Goal: Task Accomplishment & Management: Manage account settings

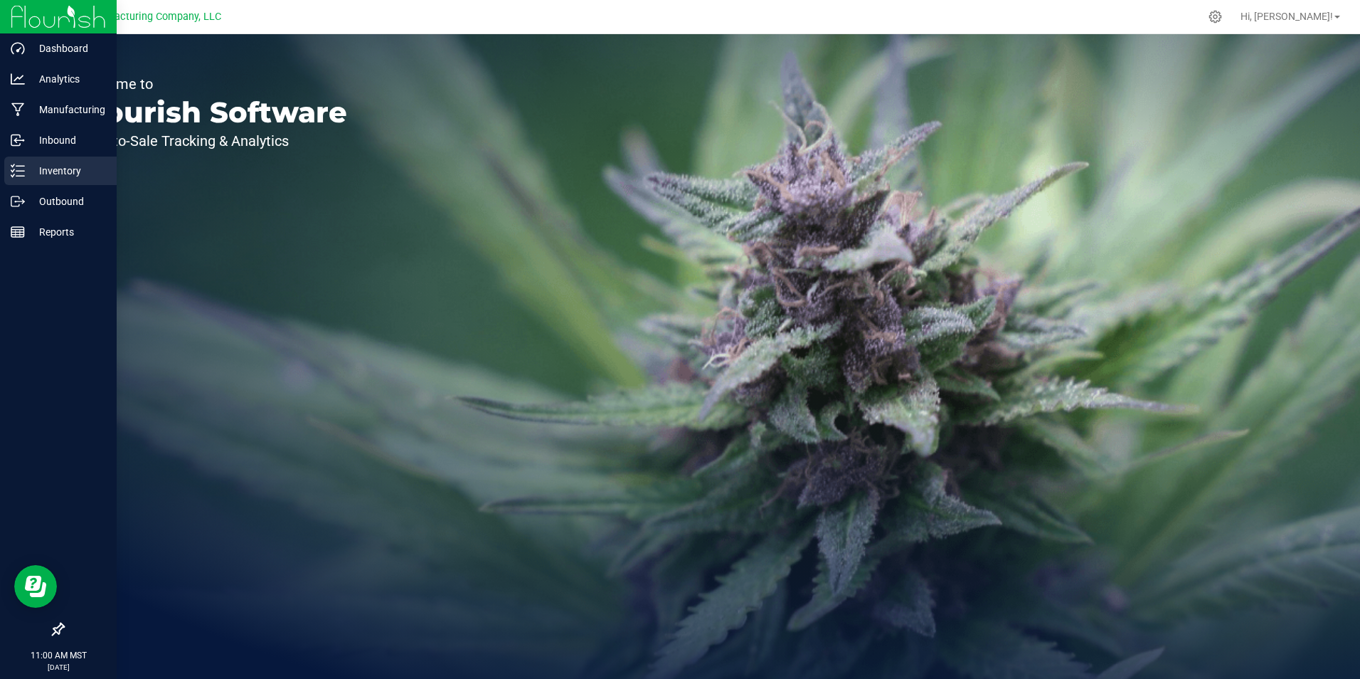
click at [68, 178] on p "Inventory" at bounding box center [67, 170] width 85 height 17
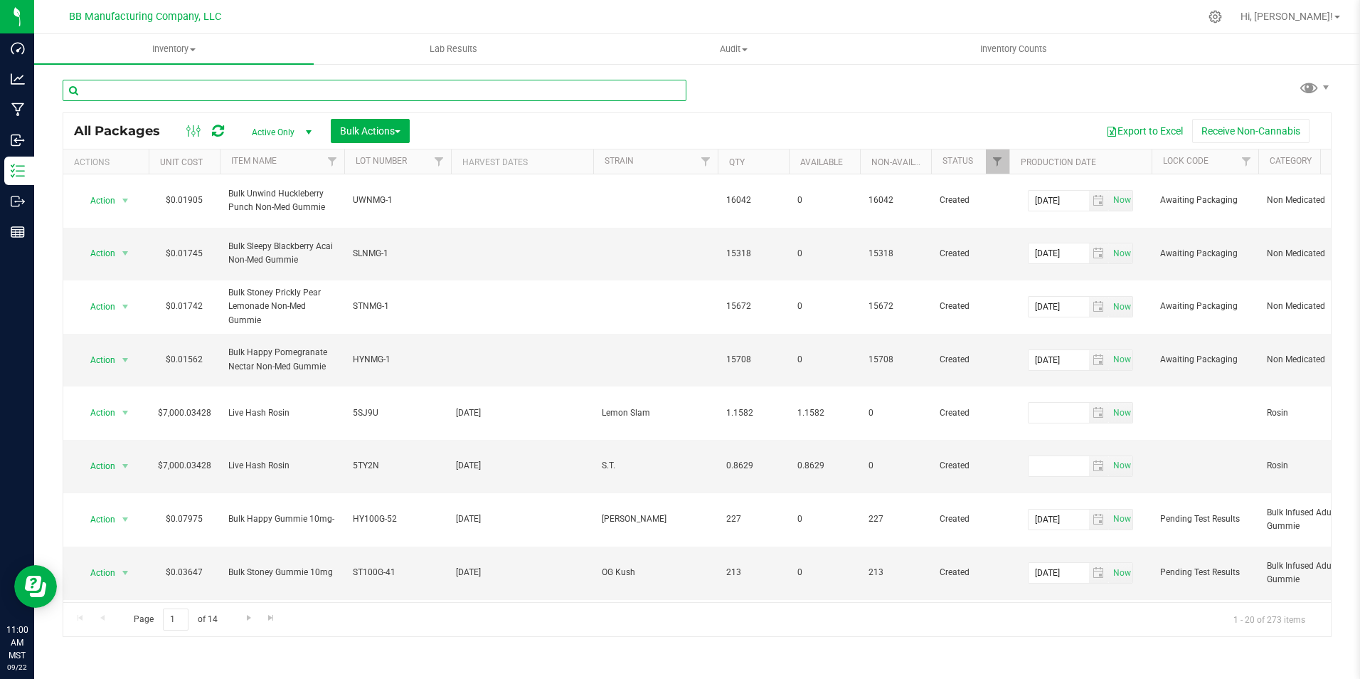
click at [176, 85] on input "text" at bounding box center [375, 90] width 624 height 21
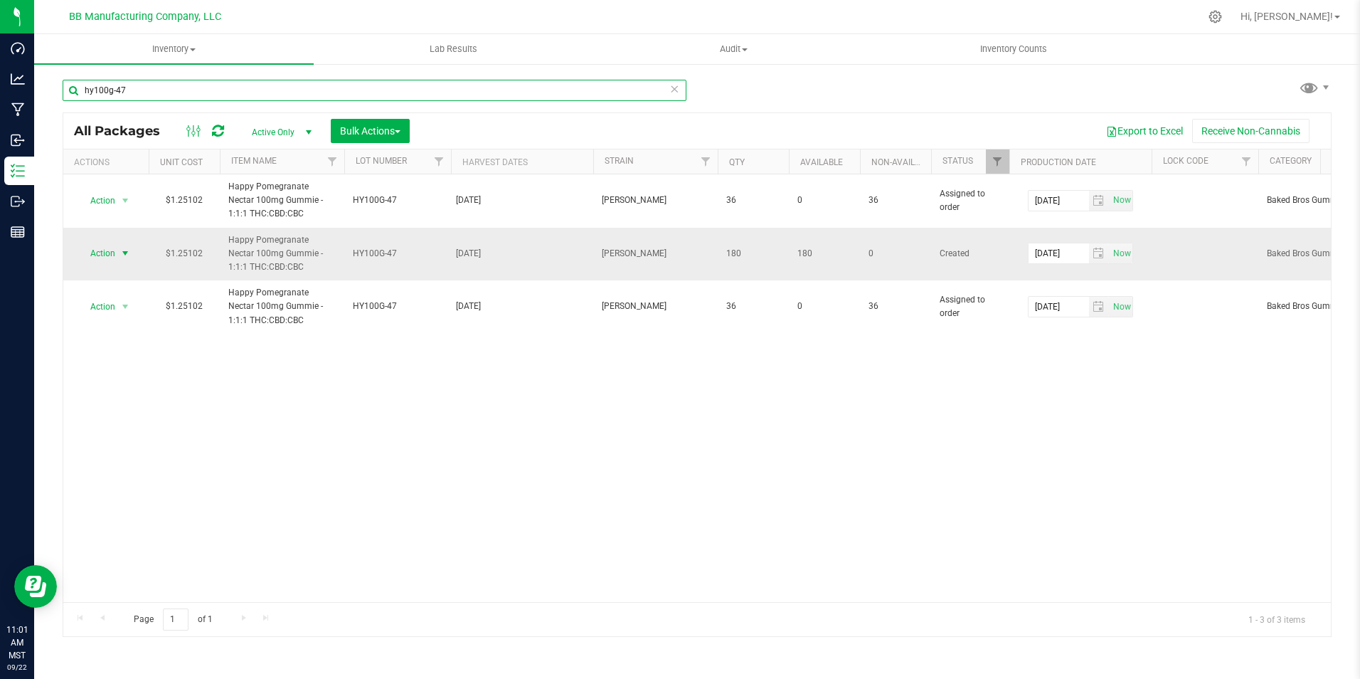
type input "hy100g-47"
click at [125, 253] on span "select" at bounding box center [125, 253] width 11 height 11
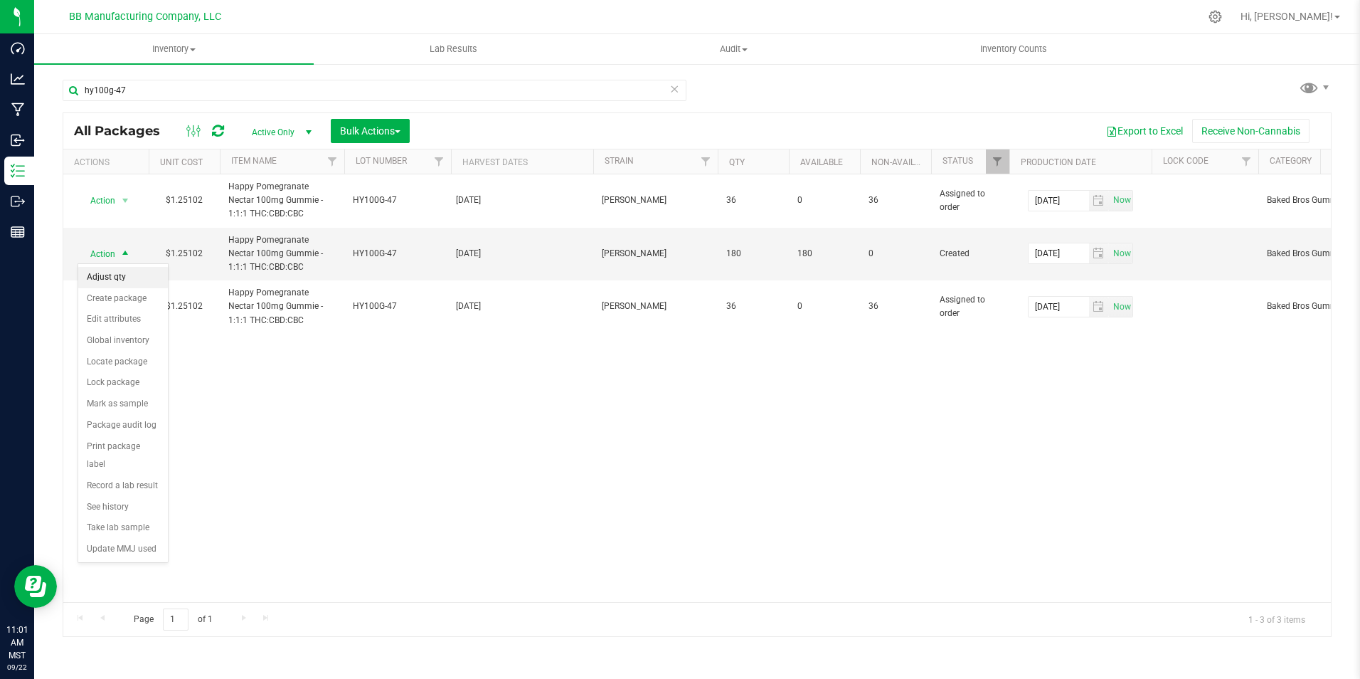
click at [125, 279] on li "Adjust qty" at bounding box center [123, 277] width 90 height 21
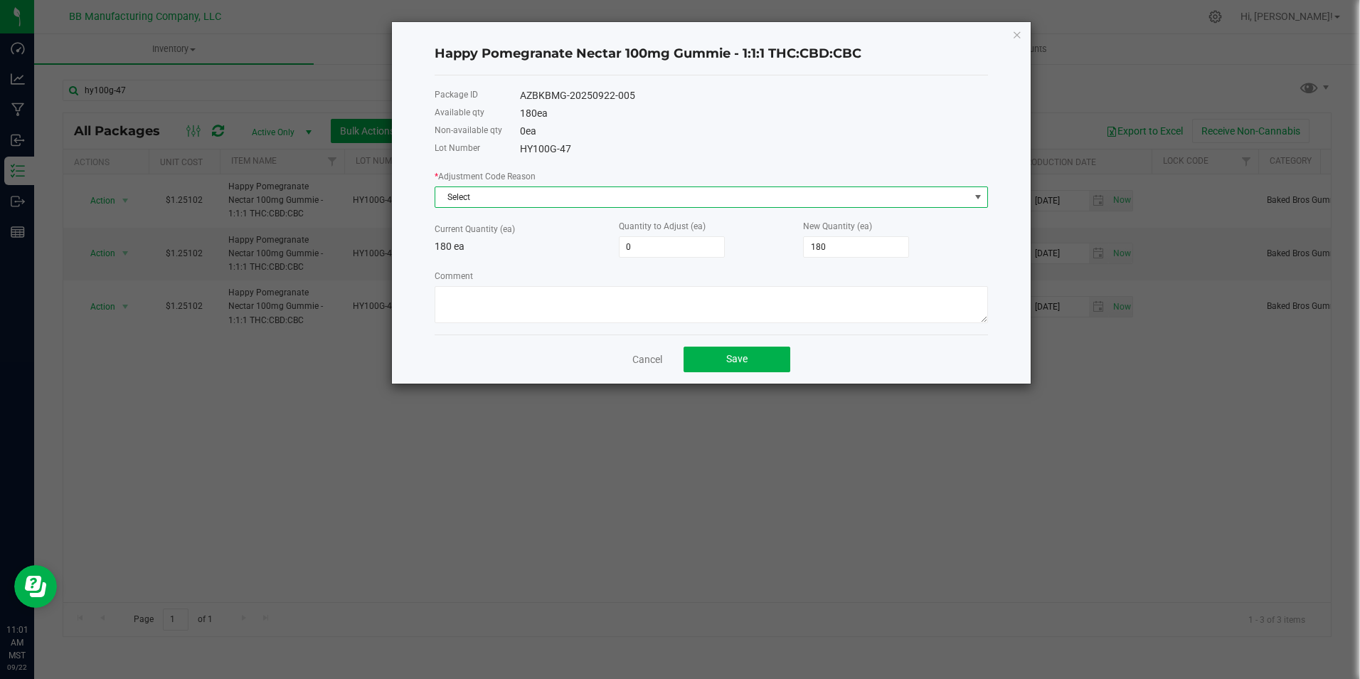
click at [980, 195] on span at bounding box center [978, 196] width 11 height 11
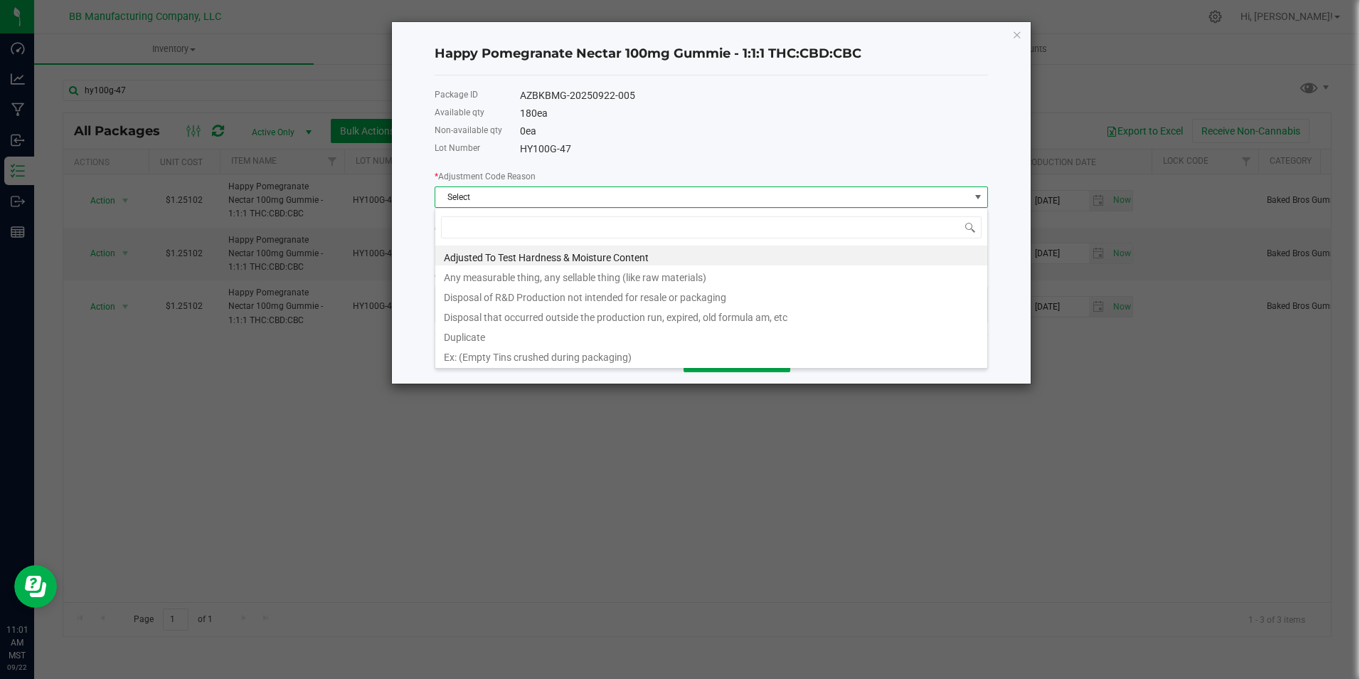
scroll to position [21, 554]
click at [535, 283] on li "Any measurable thing, any sellable thing (like raw materials)" at bounding box center [711, 275] width 552 height 20
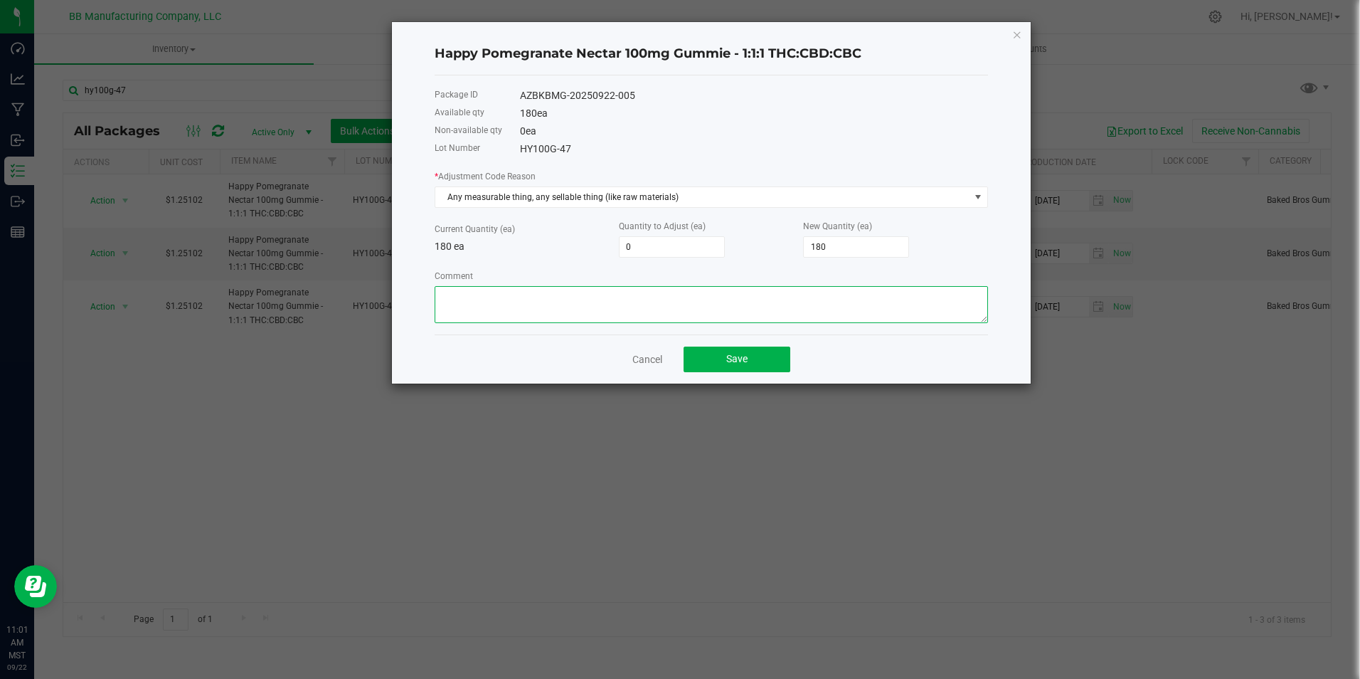
click at [494, 297] on textarea "Comment" at bounding box center [712, 304] width 554 height 37
type textarea "t"
paste textarea "Cost of Goods - Incorrect adjustment, Adjusting to reflect qty on hand count du…"
click at [881, 294] on textarea "Comment" at bounding box center [712, 304] width 554 height 37
click at [656, 302] on textarea "Comment" at bounding box center [712, 304] width 554 height 37
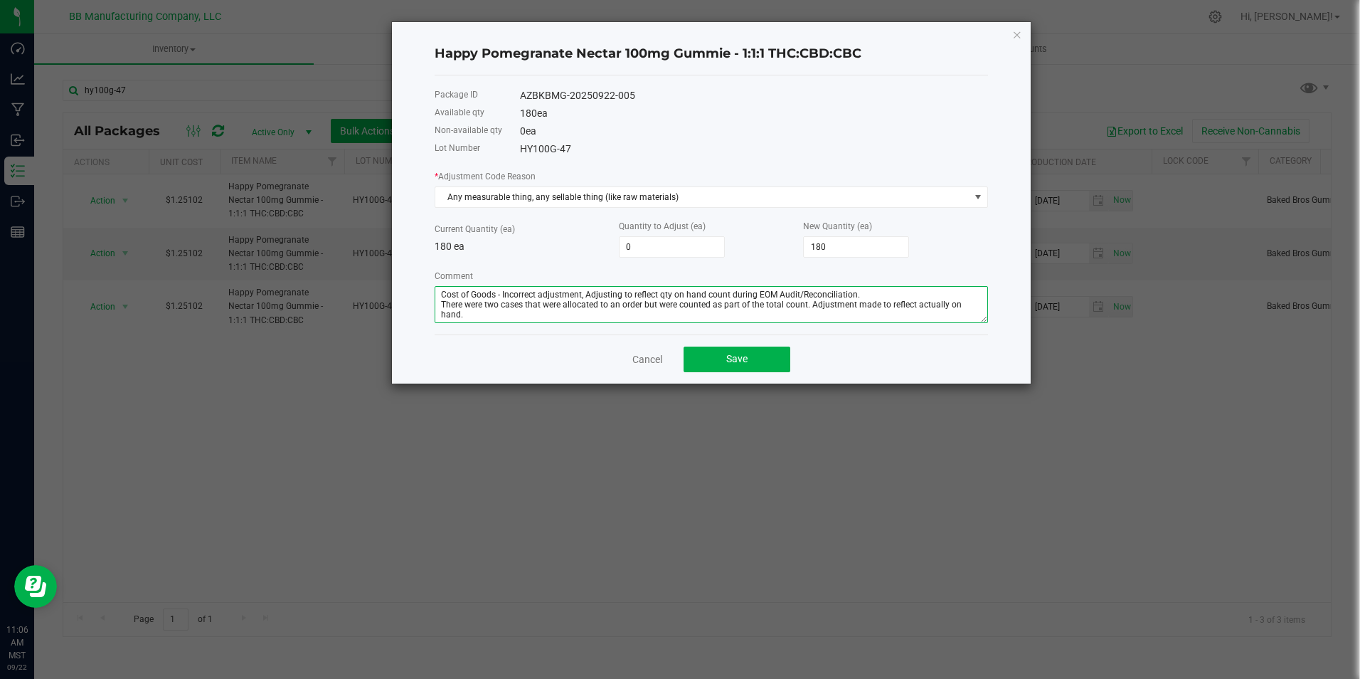
type textarea "Cost of Goods - Incorrect adjustment, Adjusting to reflect qty on hand count du…"
drag, startPoint x: 591, startPoint y: 297, endPoint x: 568, endPoint y: 243, distance: 58.3
click at [568, 243] on p "180 ea" at bounding box center [527, 246] width 184 height 15
type input "-179"
type input "1"
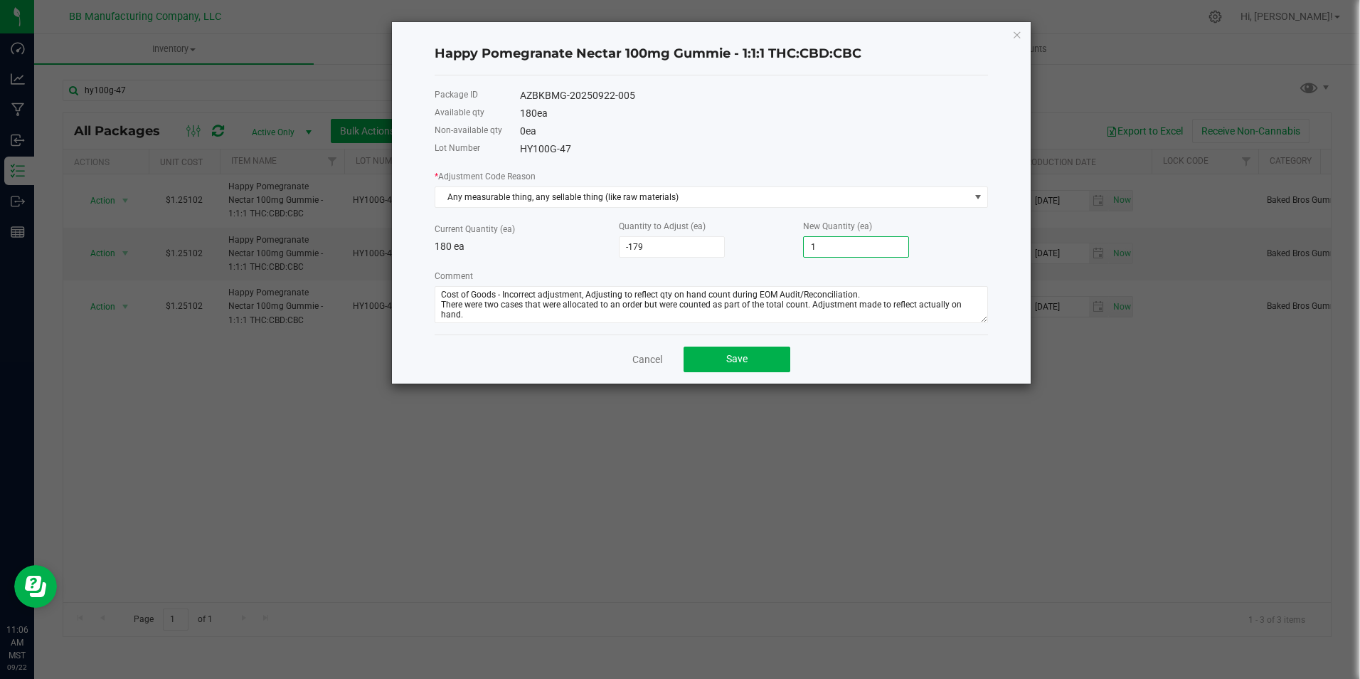
type input "-170"
type input "10"
type input "-72"
type input "108"
click at [943, 148] on div "HY100G-47" at bounding box center [754, 149] width 468 height 15
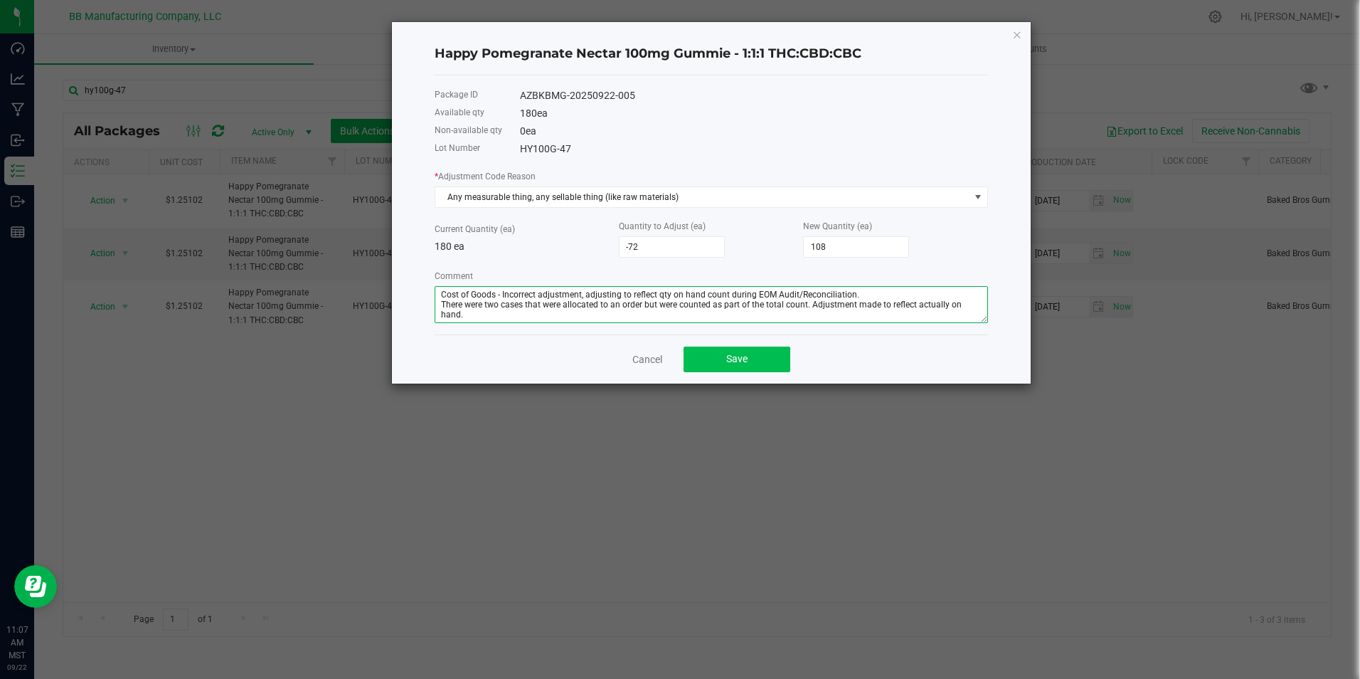
type textarea "Cost of Goods - Incorrect adjustment, adjusting to reflect qty on hand count du…"
click at [722, 357] on button "Save" at bounding box center [737, 359] width 107 height 26
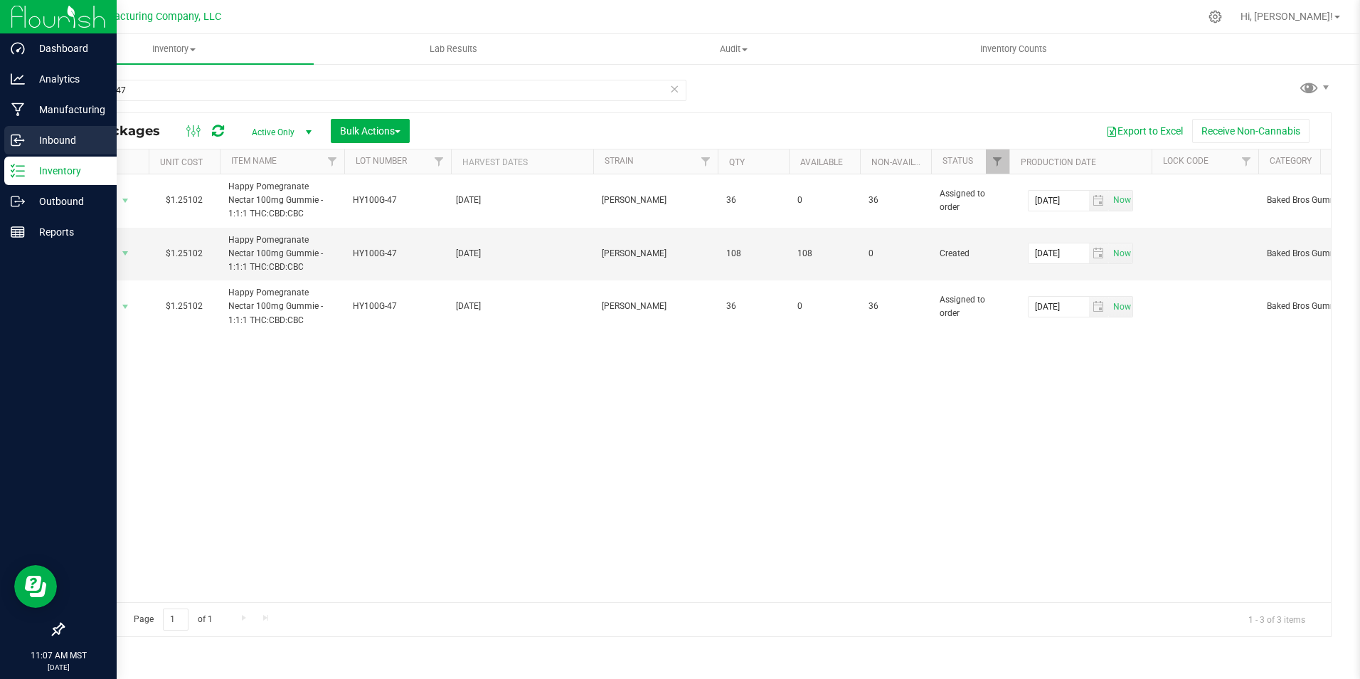
click at [27, 131] on div "Inbound" at bounding box center [60, 140] width 112 height 28
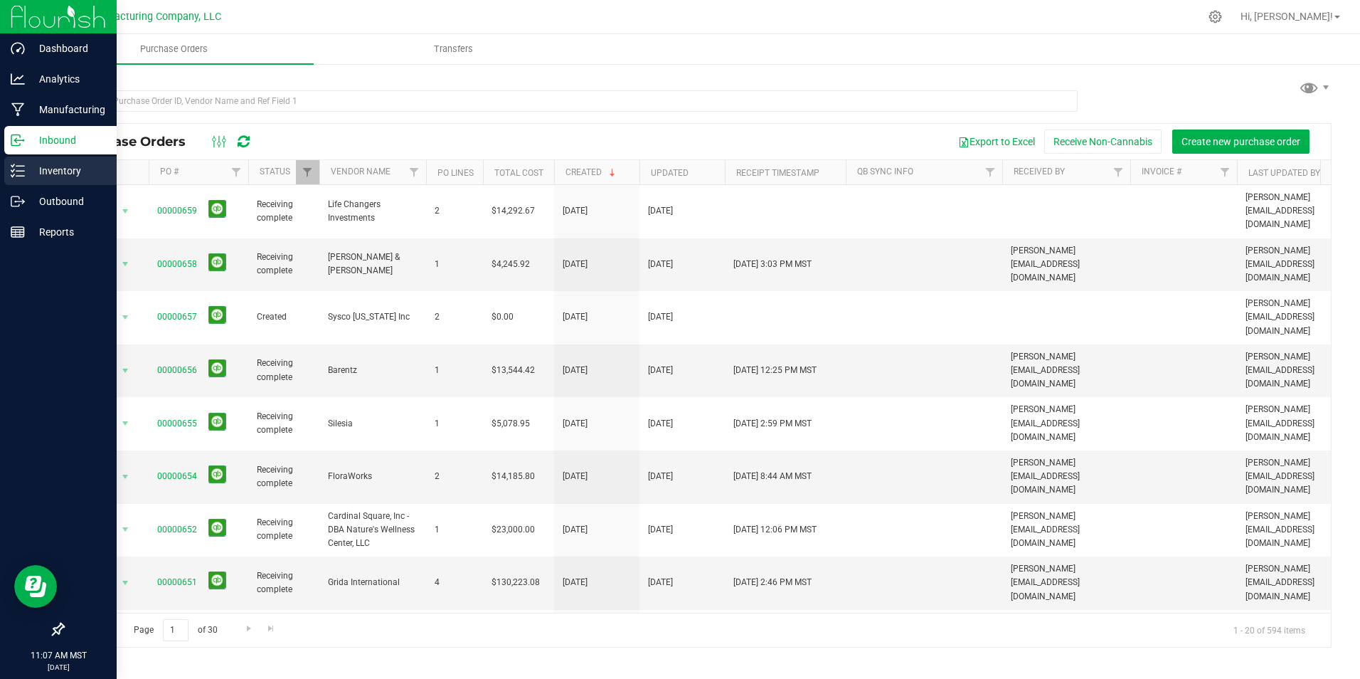
click at [44, 171] on p "Inventory" at bounding box center [67, 170] width 85 height 17
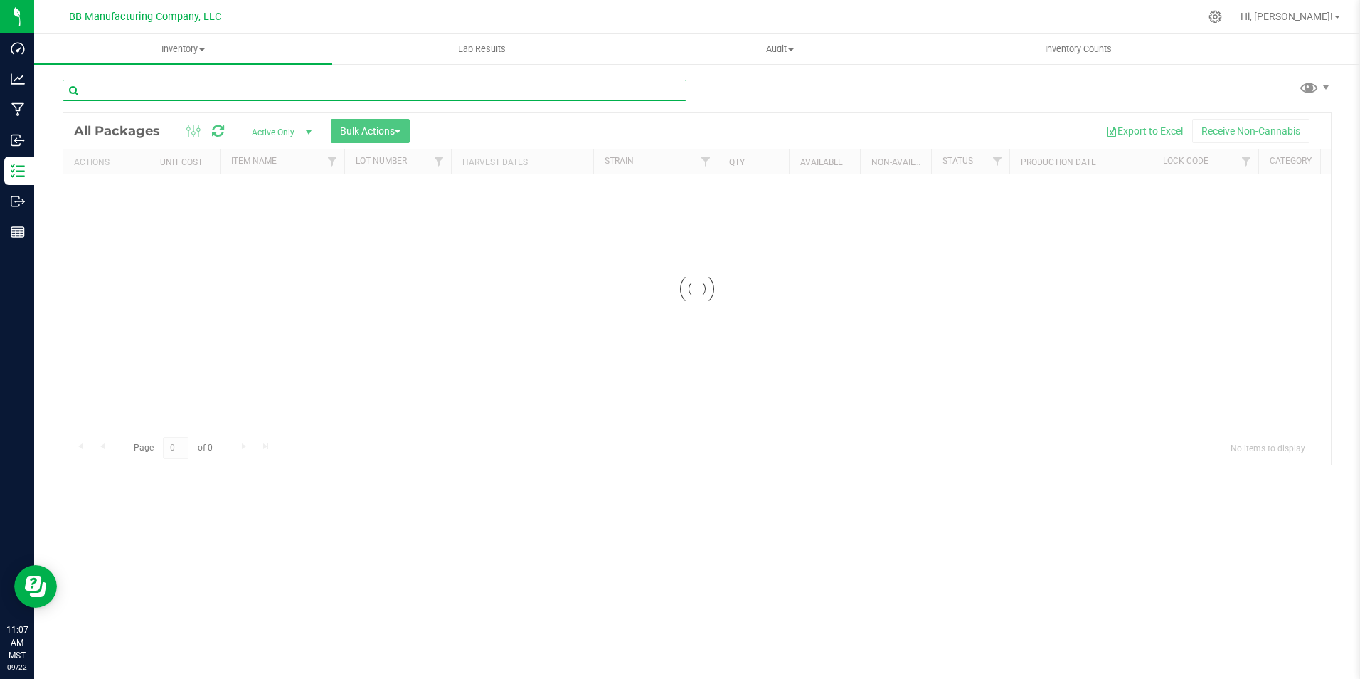
click at [132, 92] on input "text" at bounding box center [375, 90] width 624 height 21
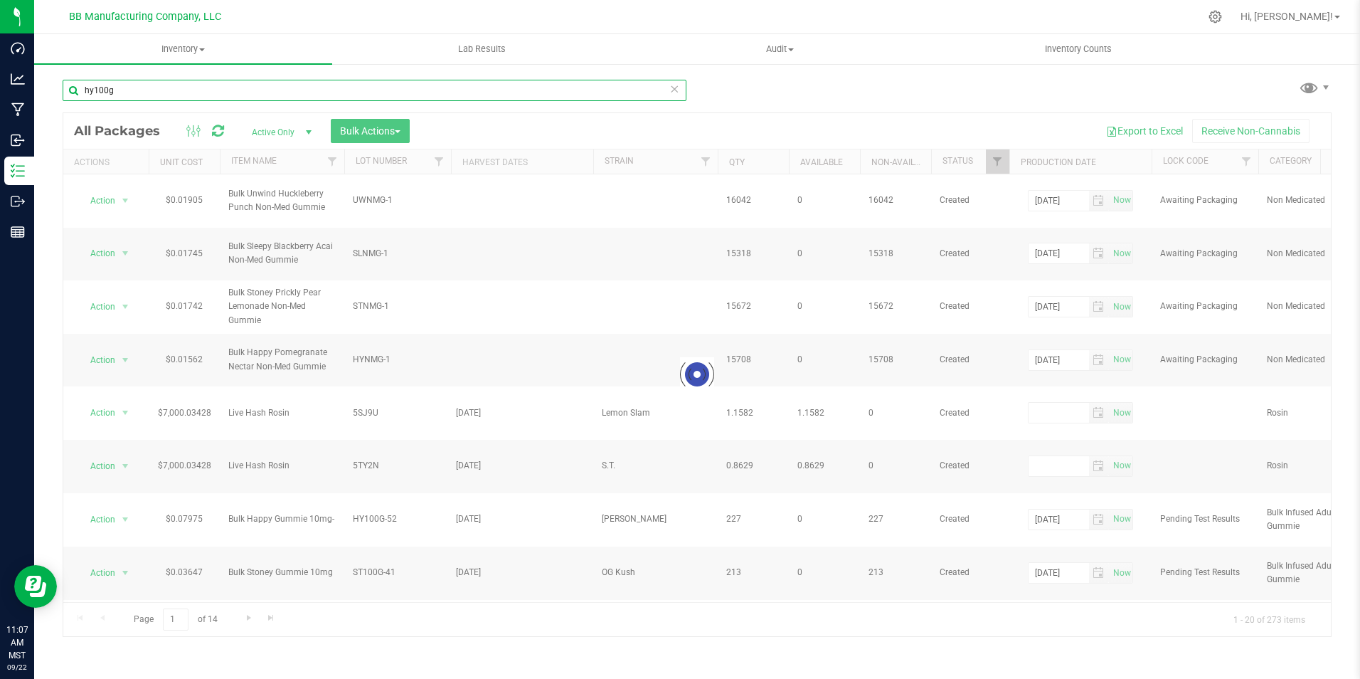
type input "hy100g-"
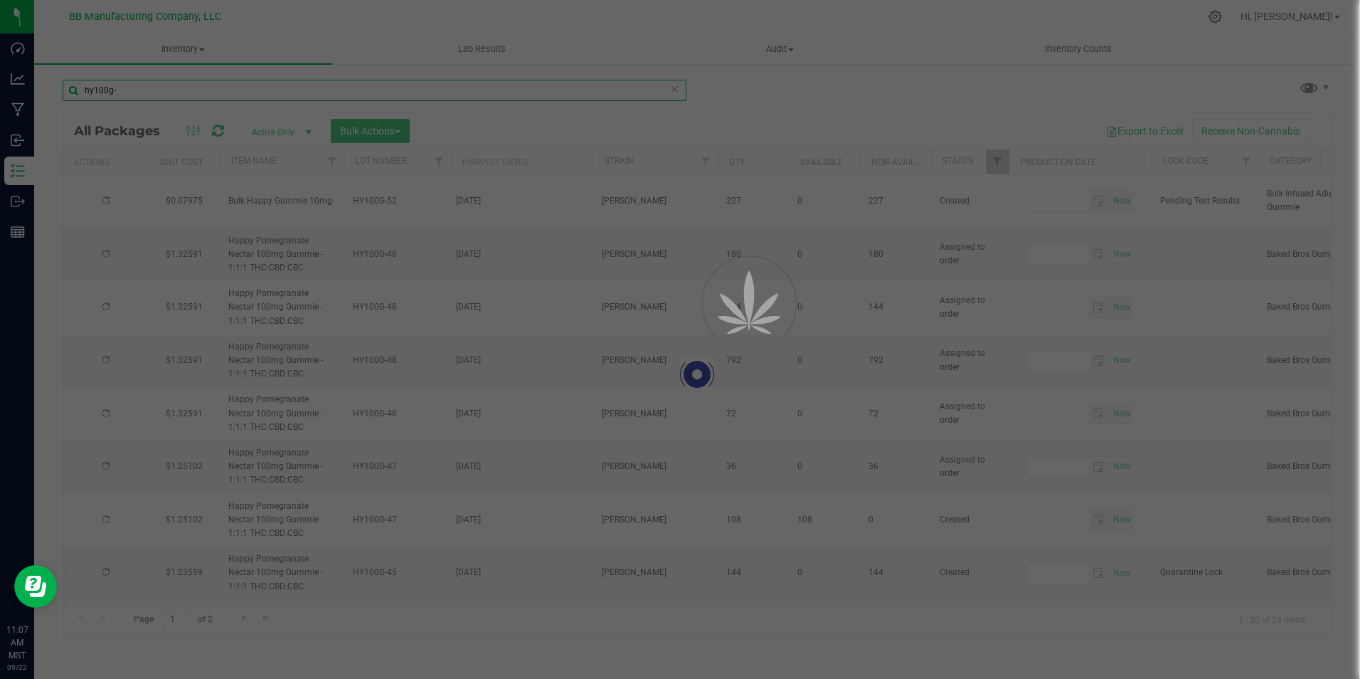
type input "[DATE]"
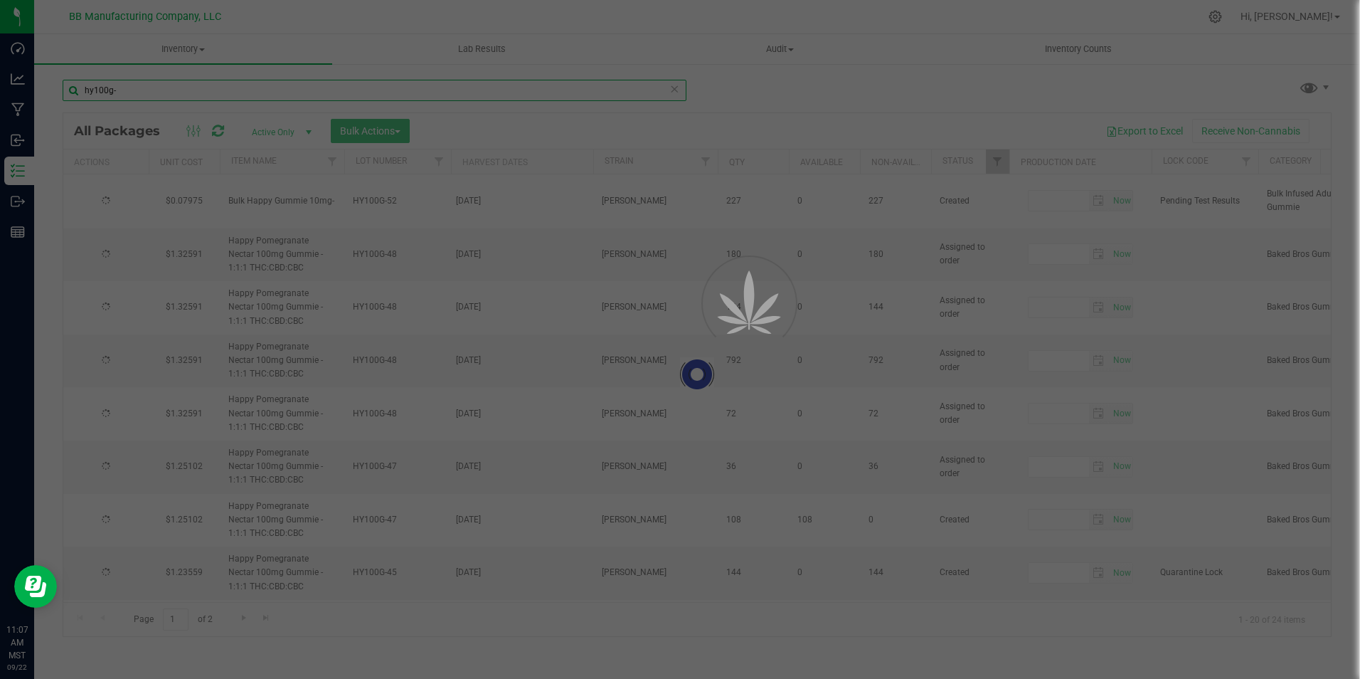
type input "[DATE]"
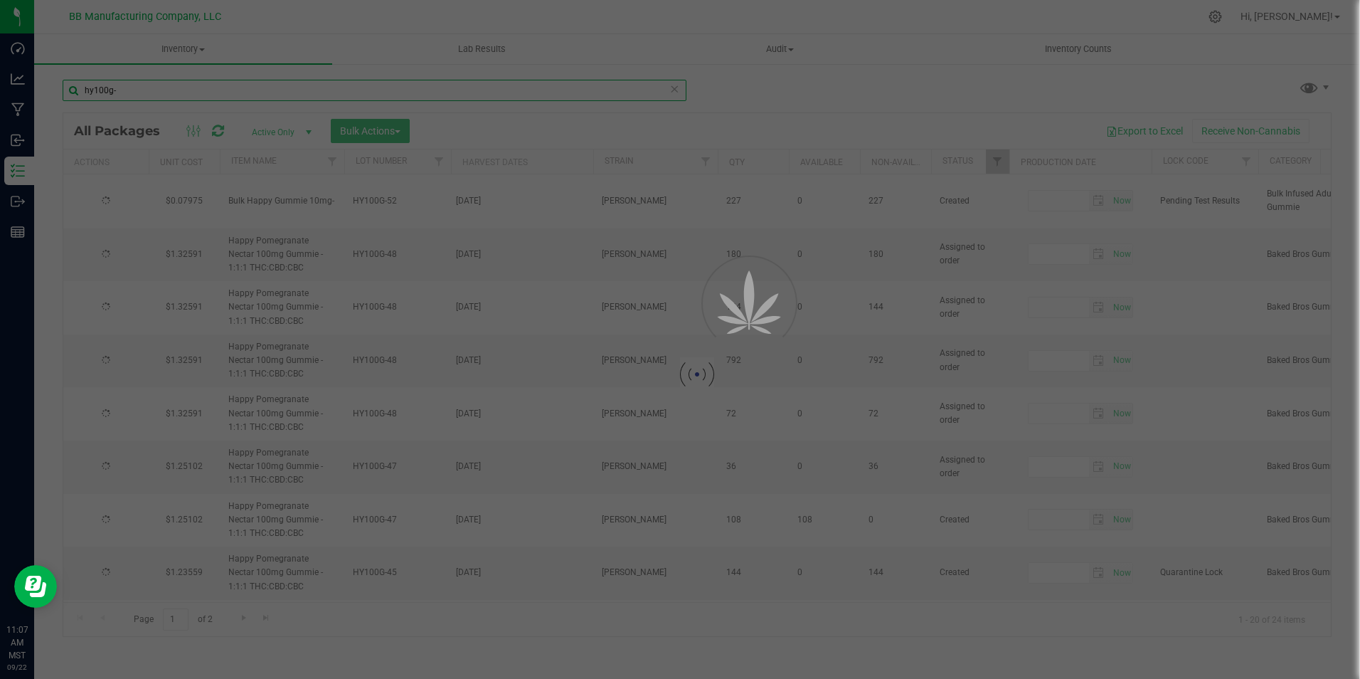
type input "[DATE]"
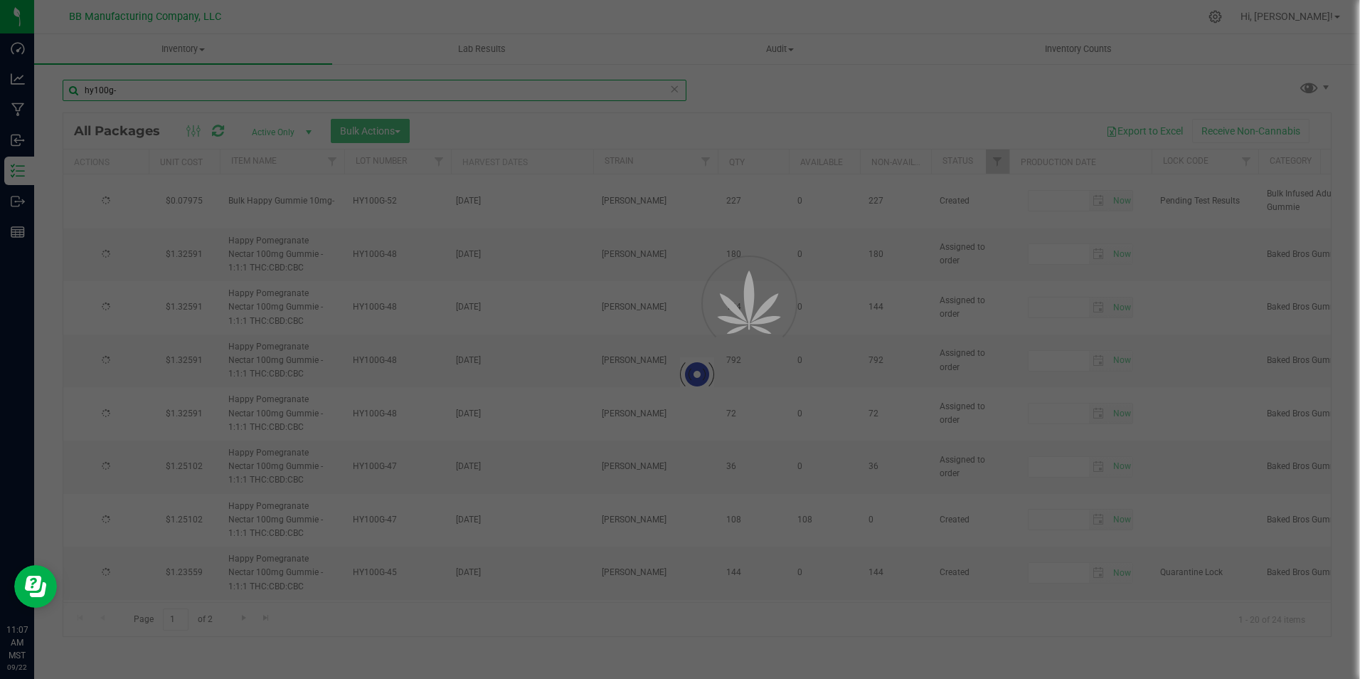
type input "[DATE]"
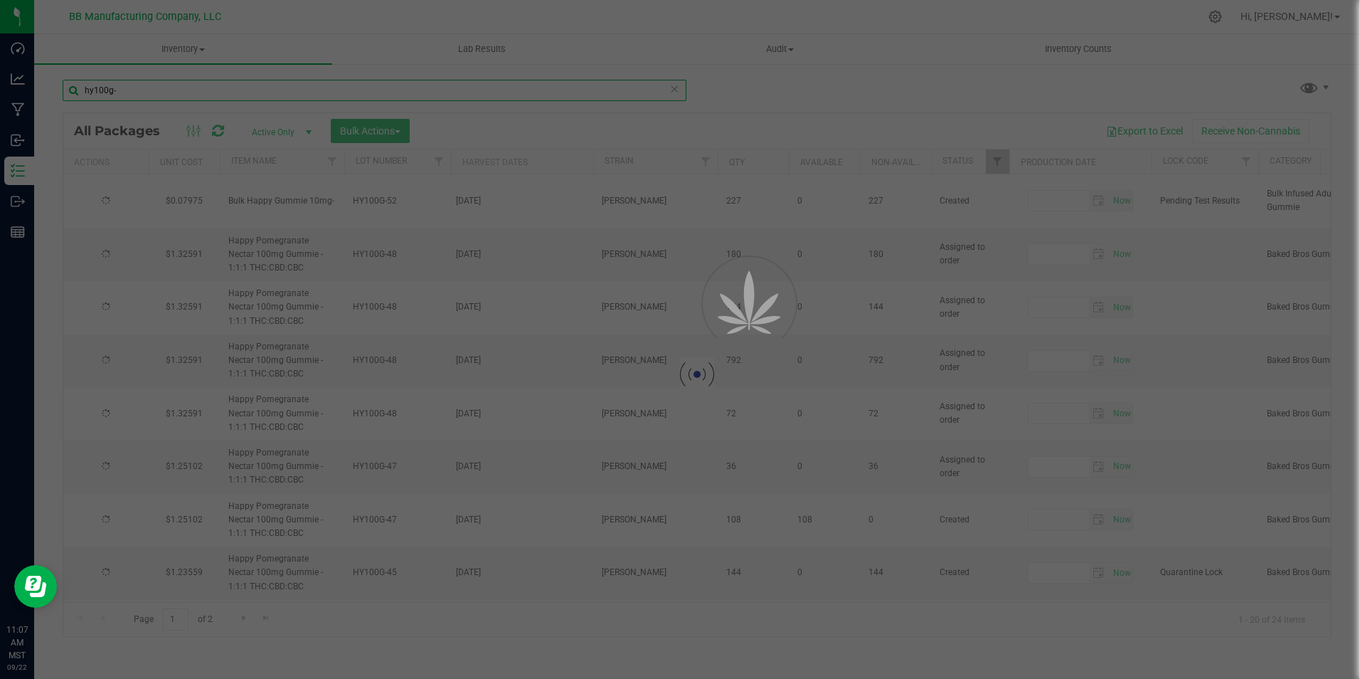
type input "[DATE]"
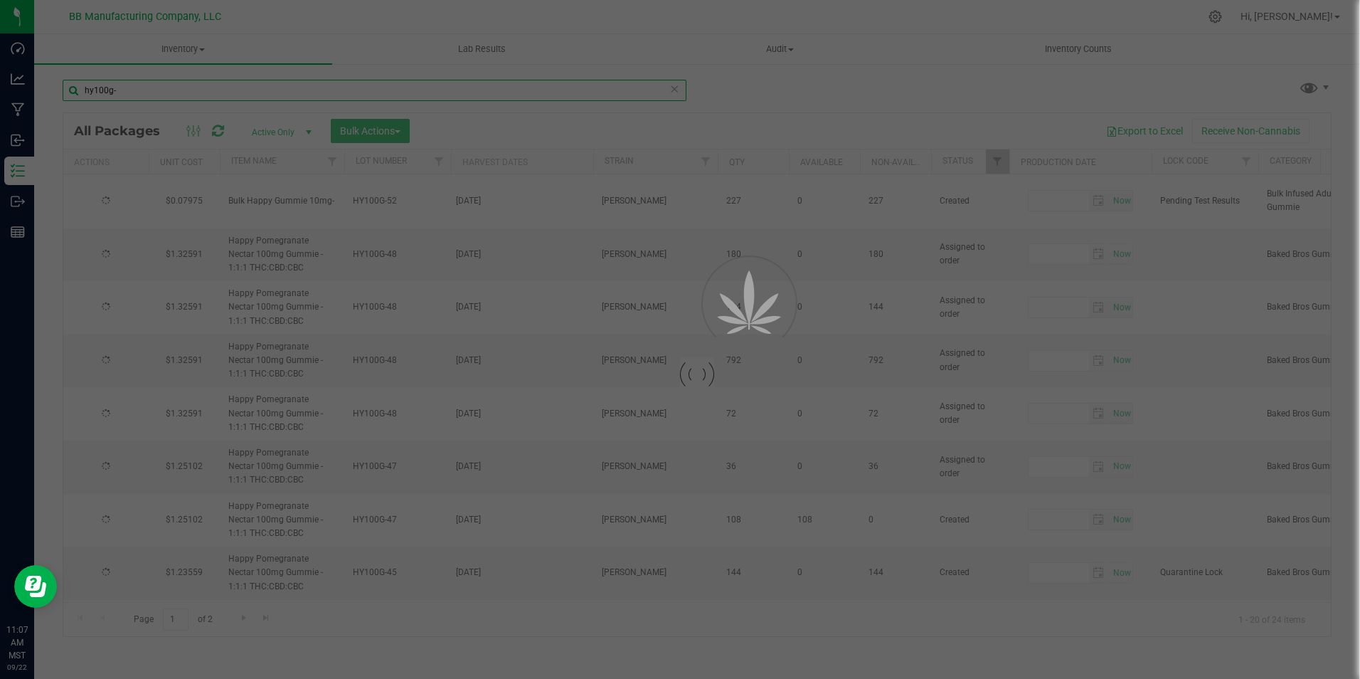
type input "[DATE]"
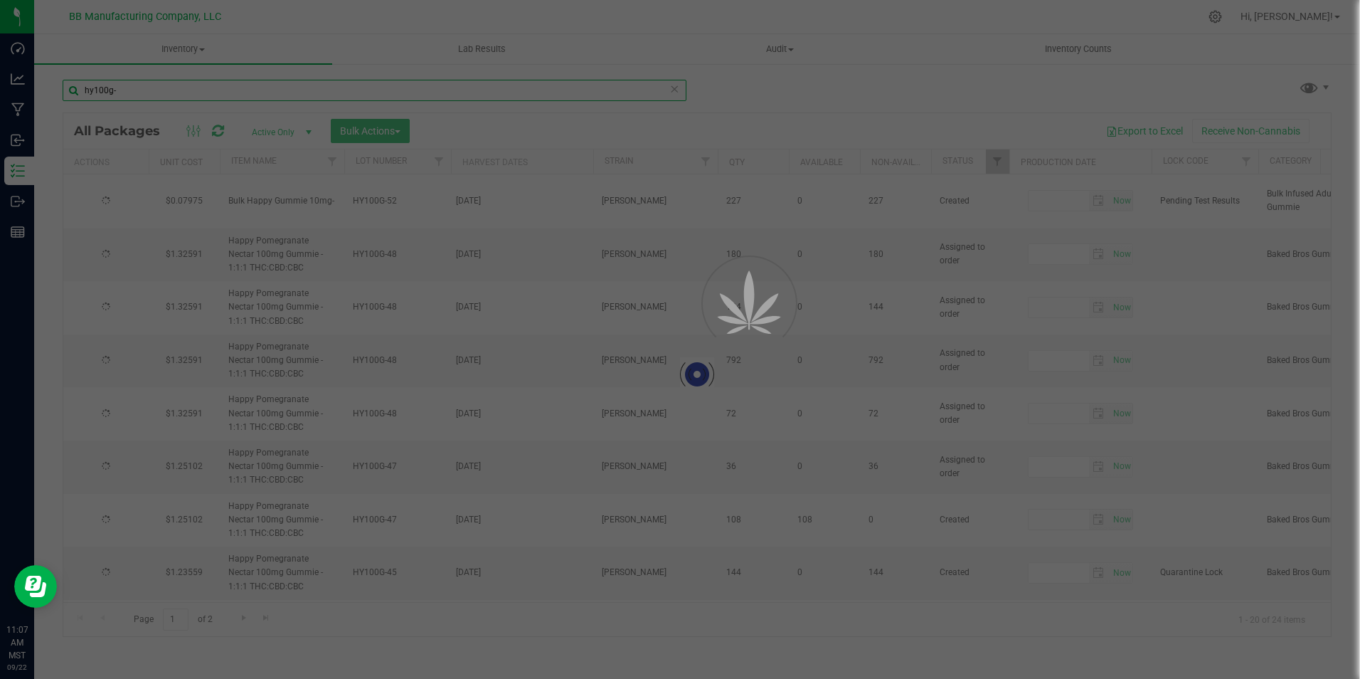
type input "[DATE]"
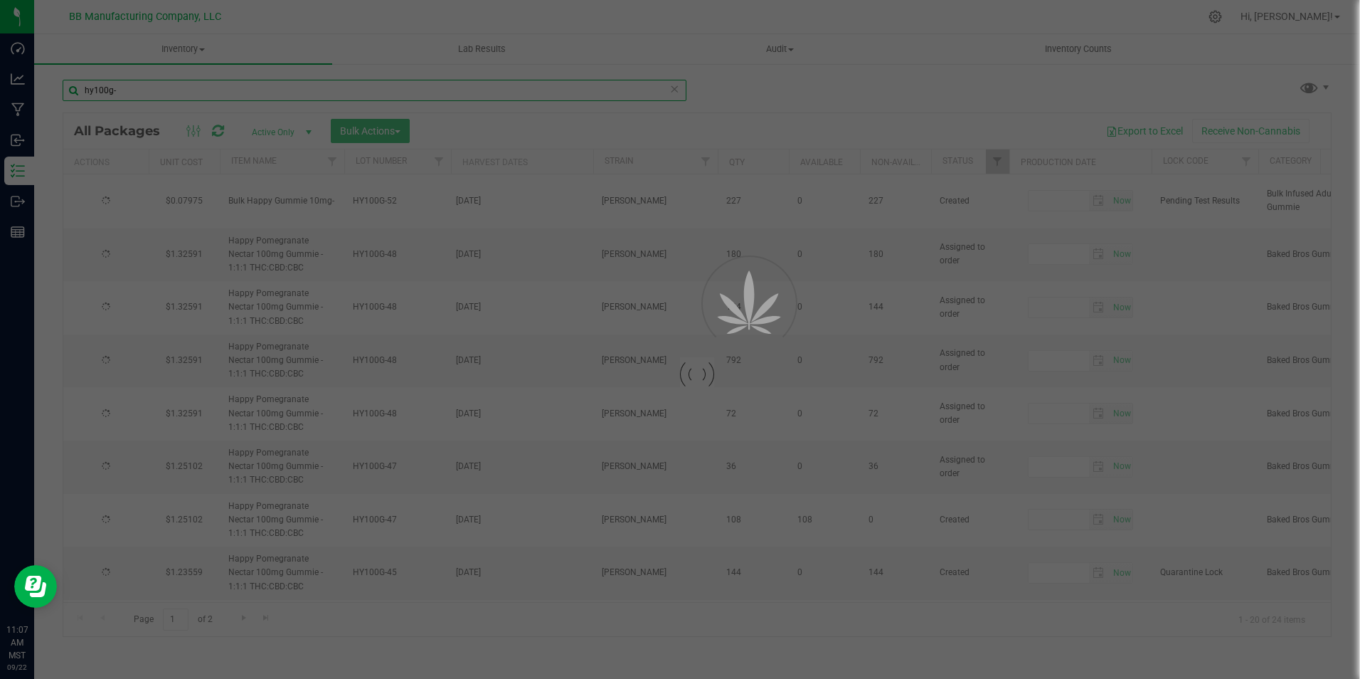
type input "[DATE]"
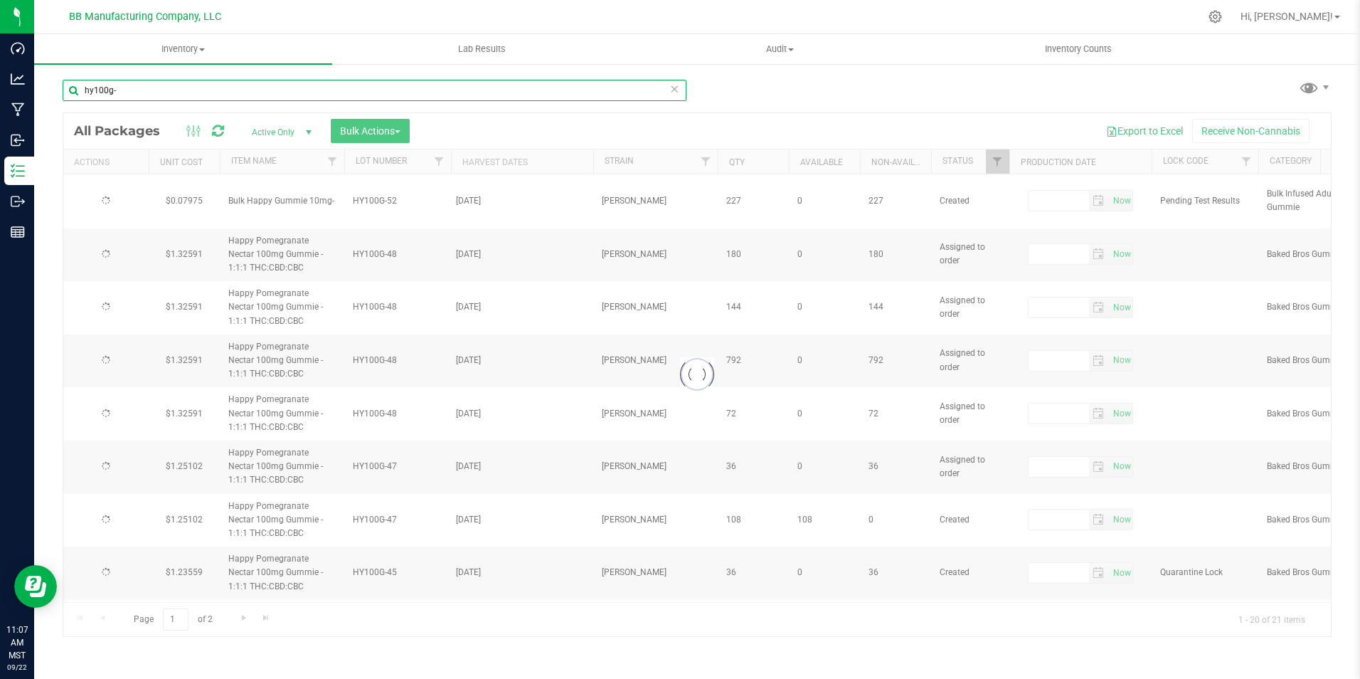
type input "[DATE]"
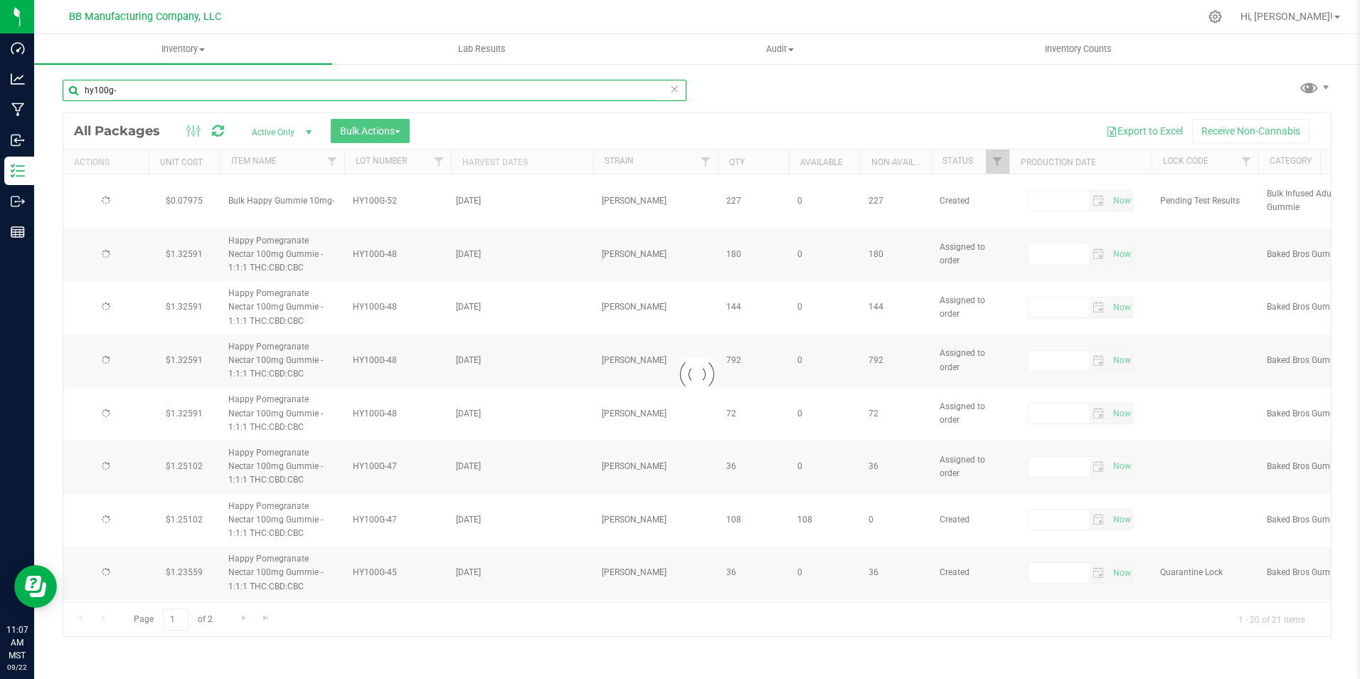
type input "[DATE]"
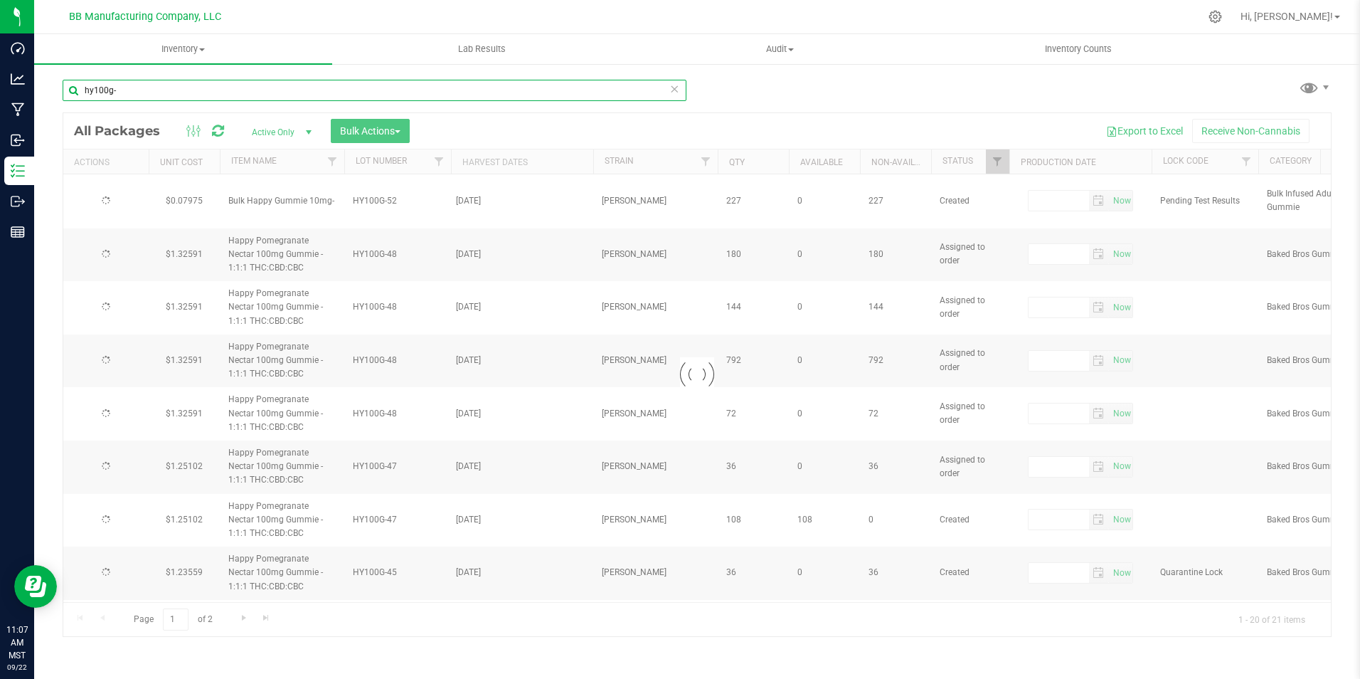
type input "[DATE]"
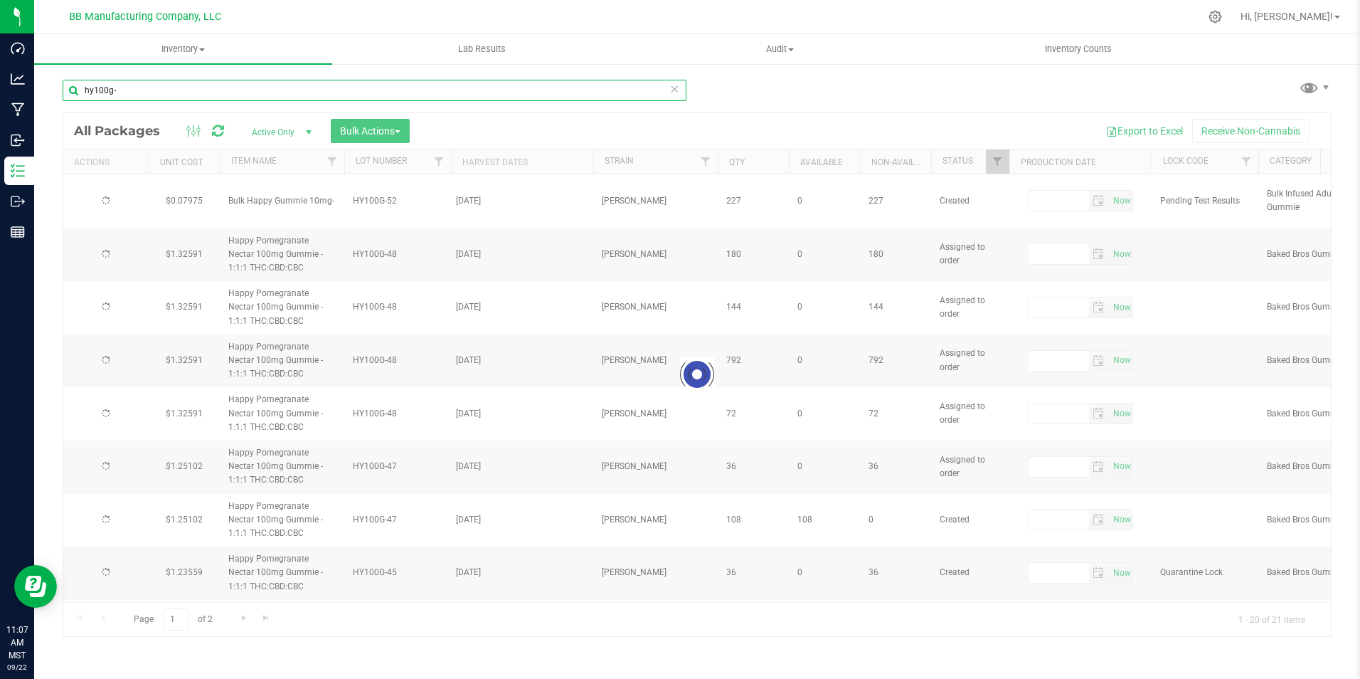
type input "[DATE]"
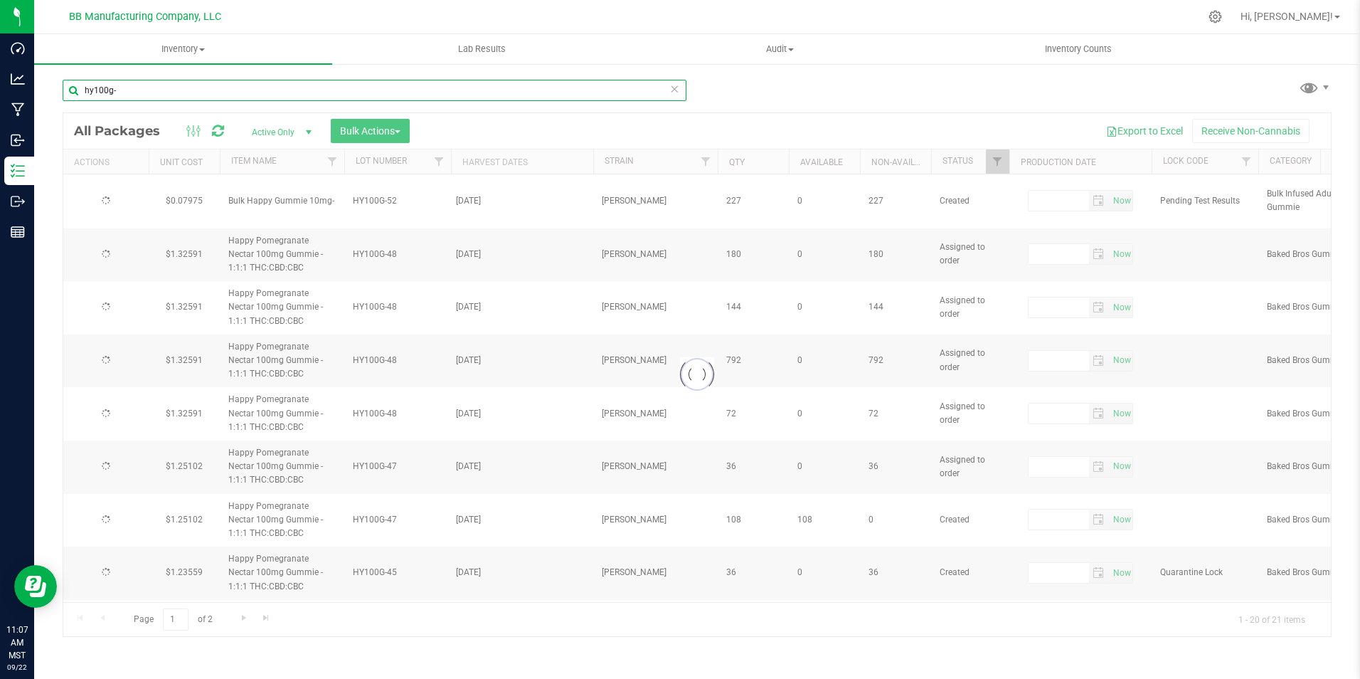
type input "[DATE]"
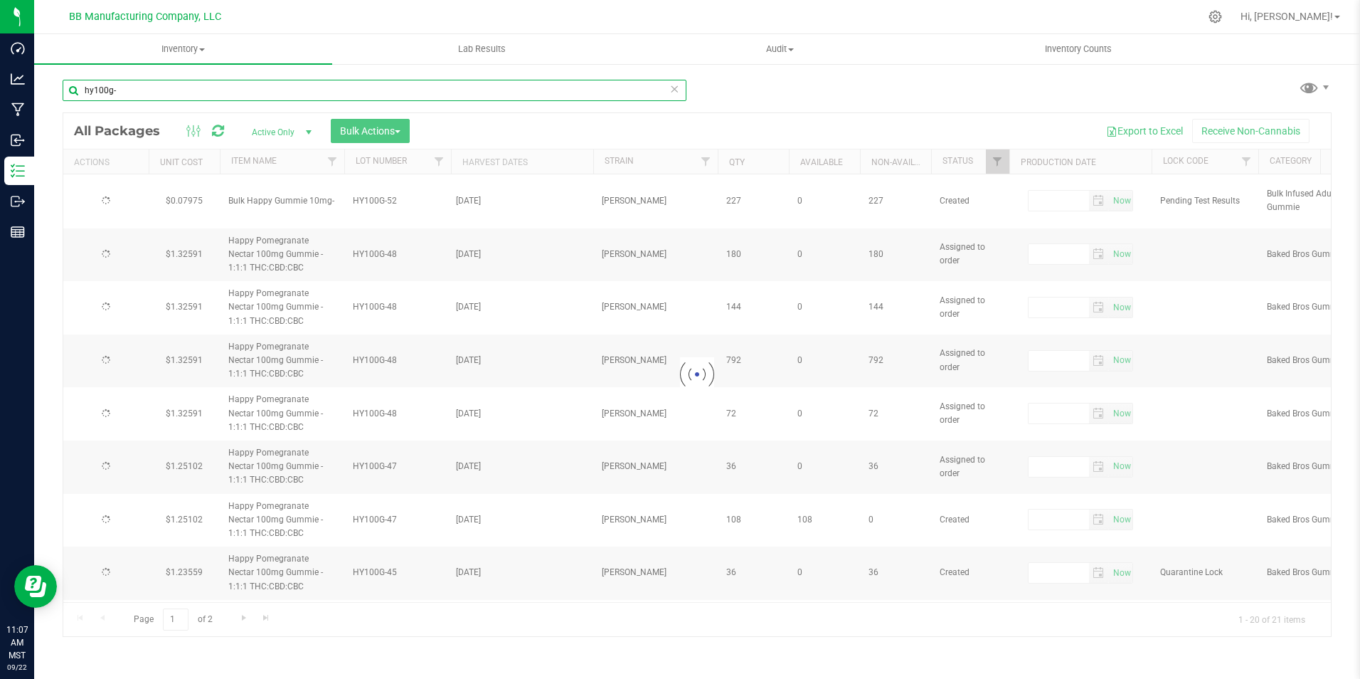
type input "[DATE]"
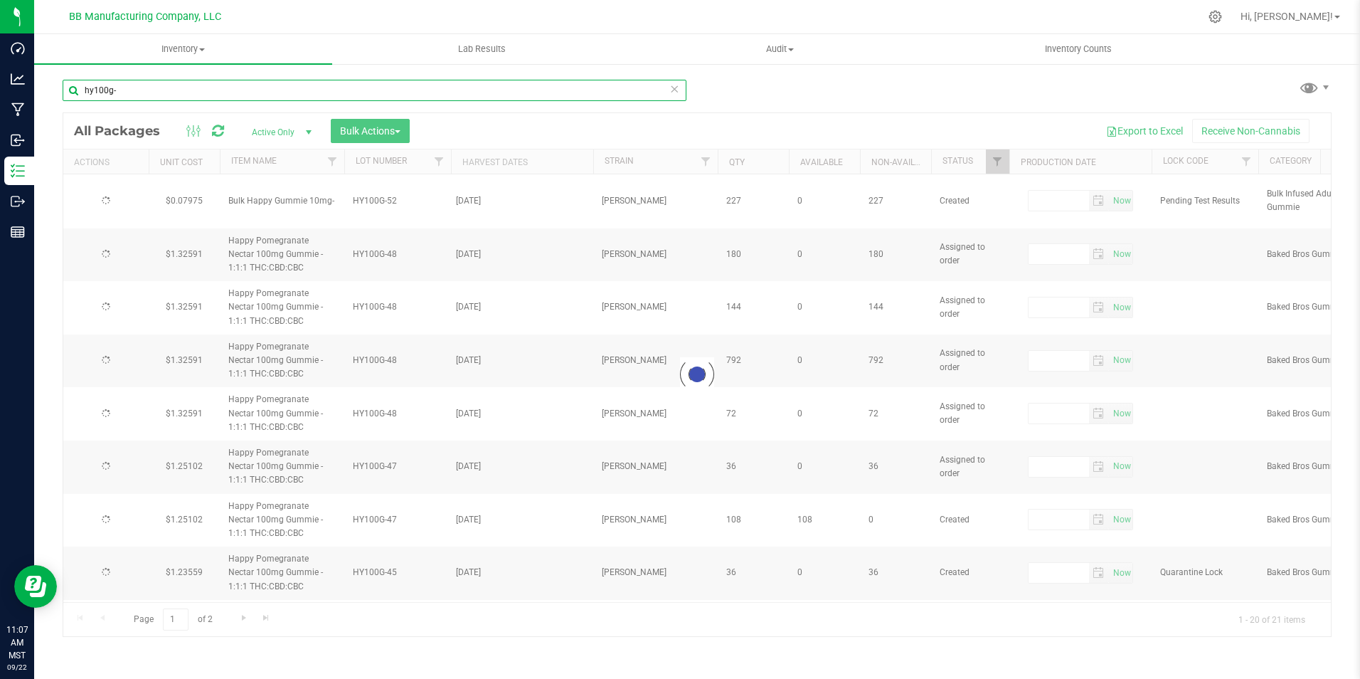
type input "[DATE]"
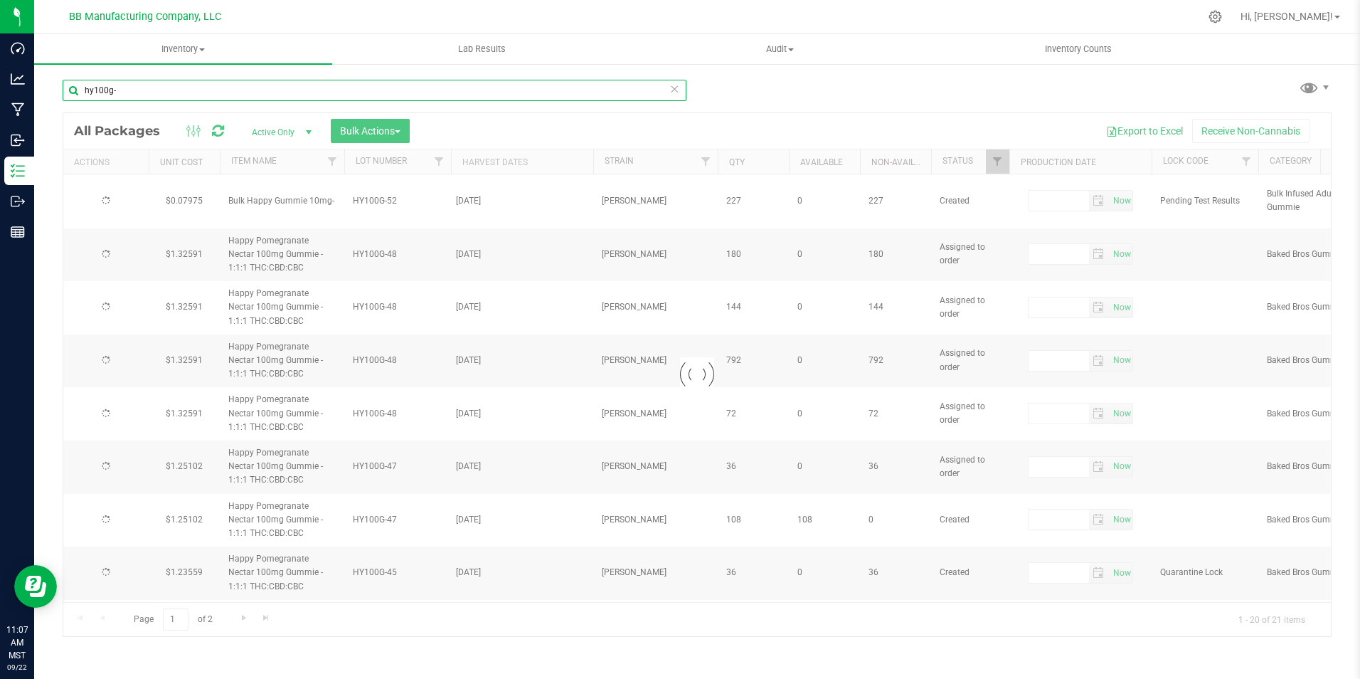
type input "[DATE]"
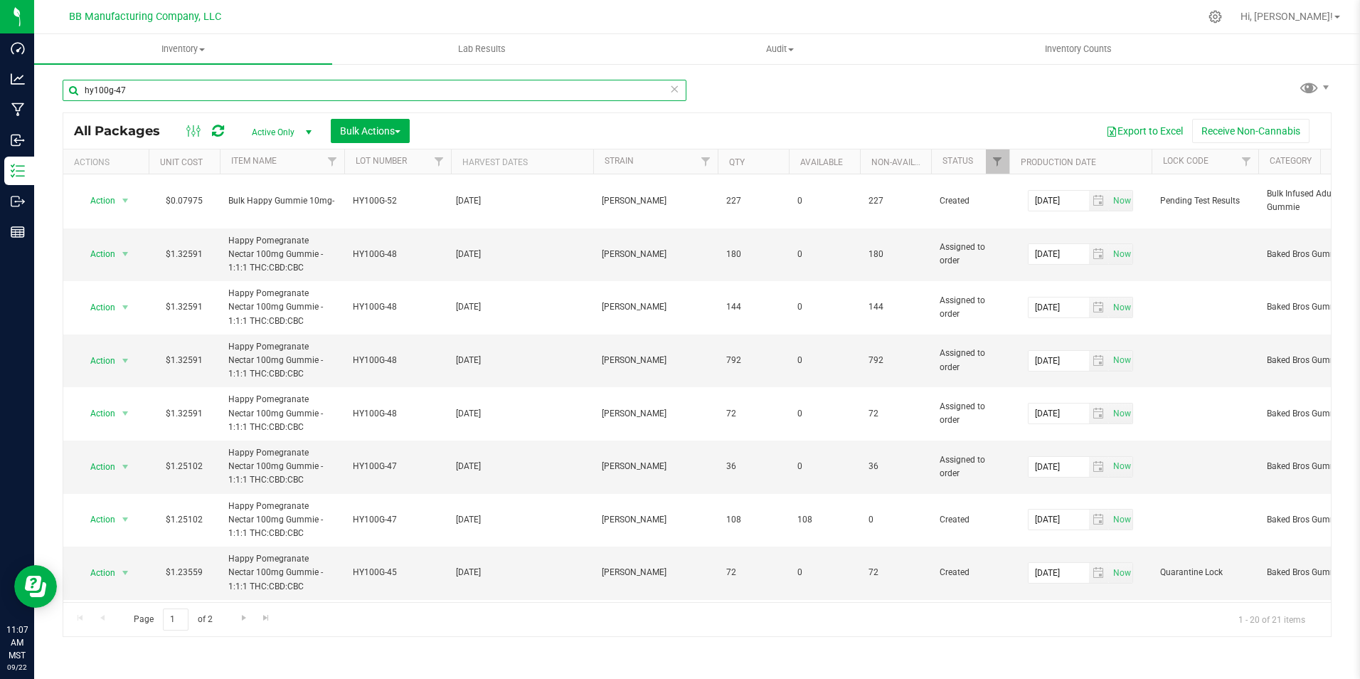
type input "hy100g-47"
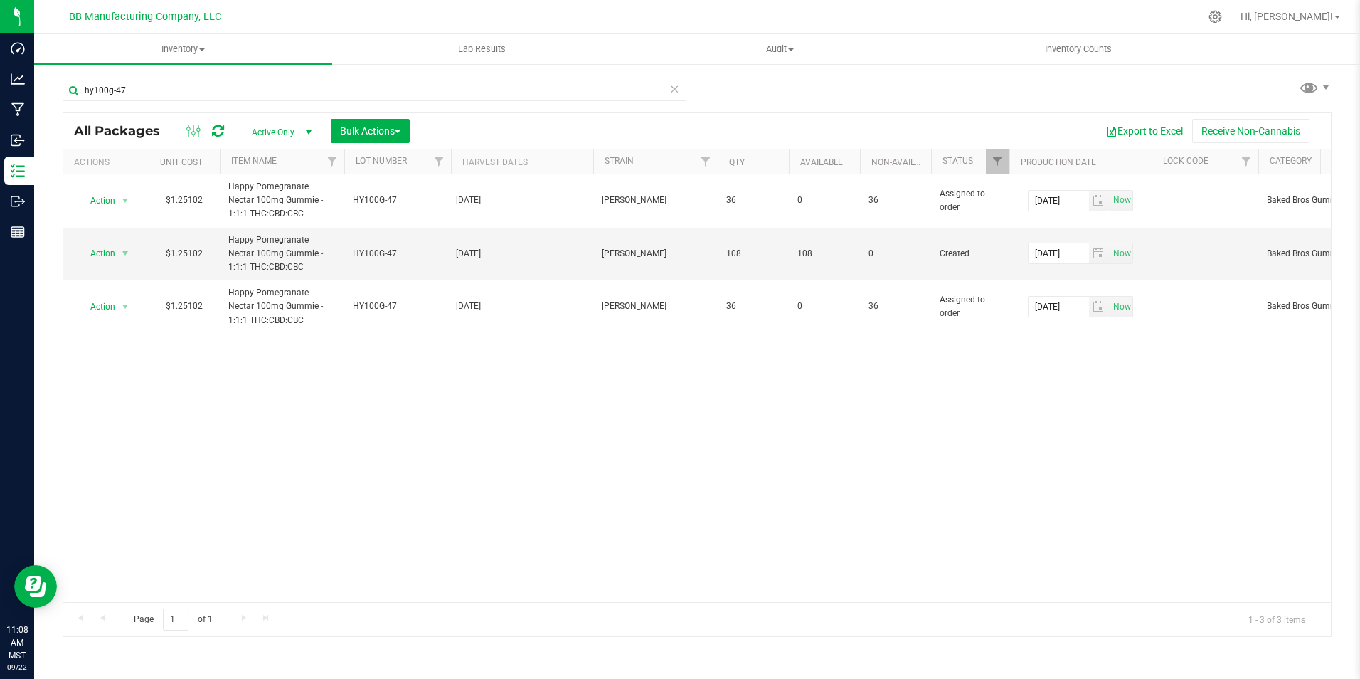
click at [351, 433] on div "Action Action Edit attributes Global inventory Locate package Package audit log…" at bounding box center [697, 388] width 1268 height 428
